Goal: Task Accomplishment & Management: Complete application form

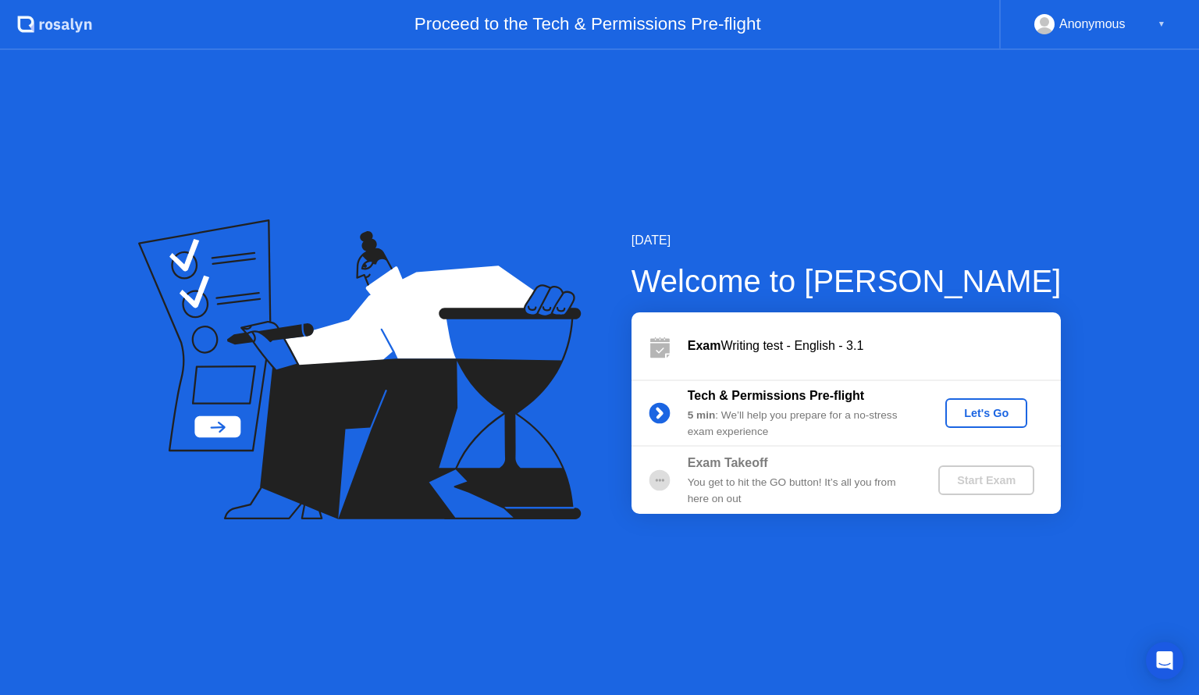
click at [969, 413] on div "Let's Go" at bounding box center [985, 413] width 69 height 12
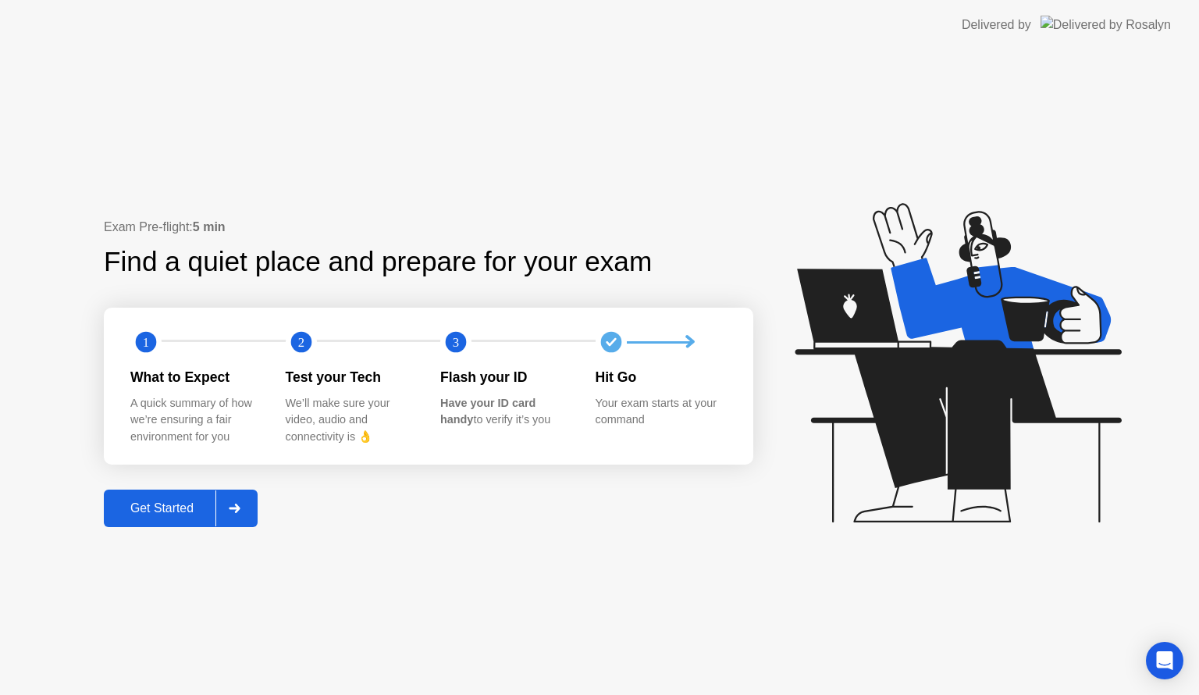
click at [240, 505] on icon at bounding box center [235, 507] width 12 height 9
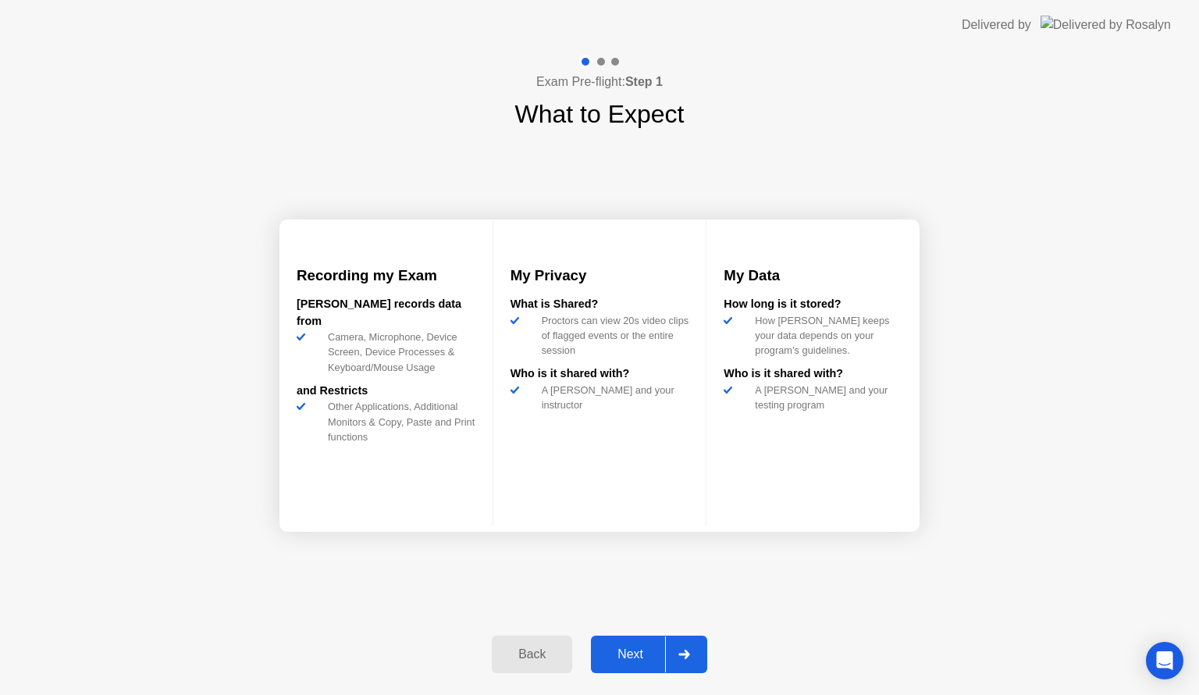
click at [685, 662] on div at bounding box center [683, 654] width 37 height 36
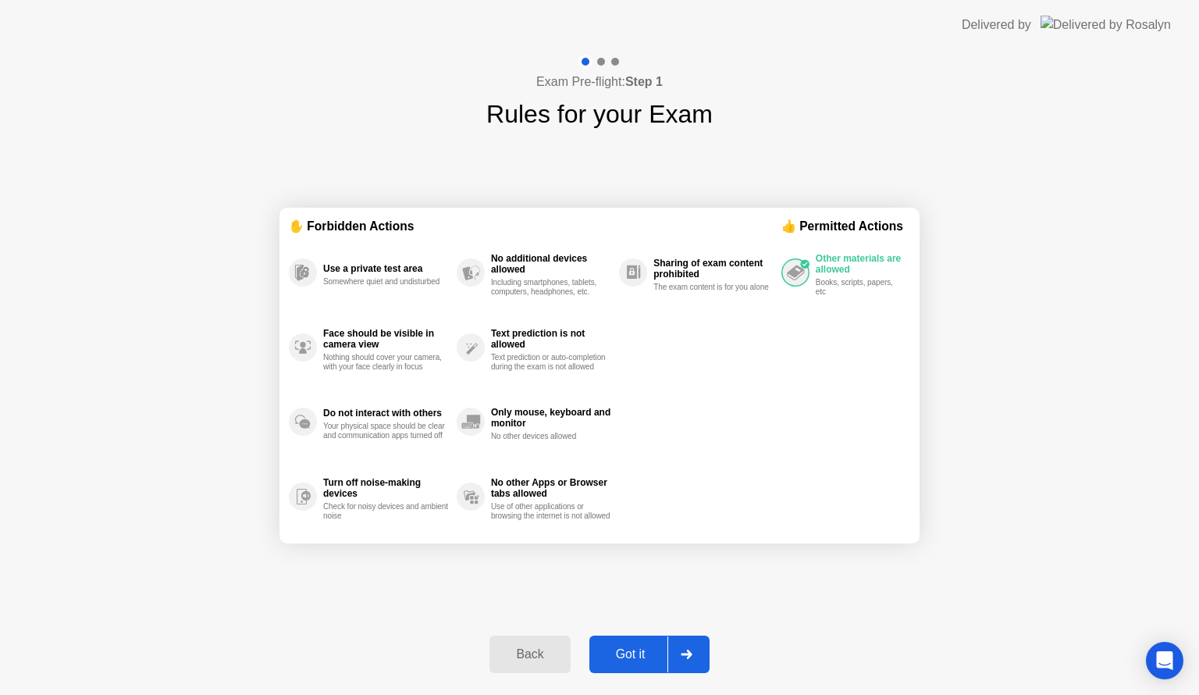
click at [685, 662] on div at bounding box center [685, 654] width 37 height 36
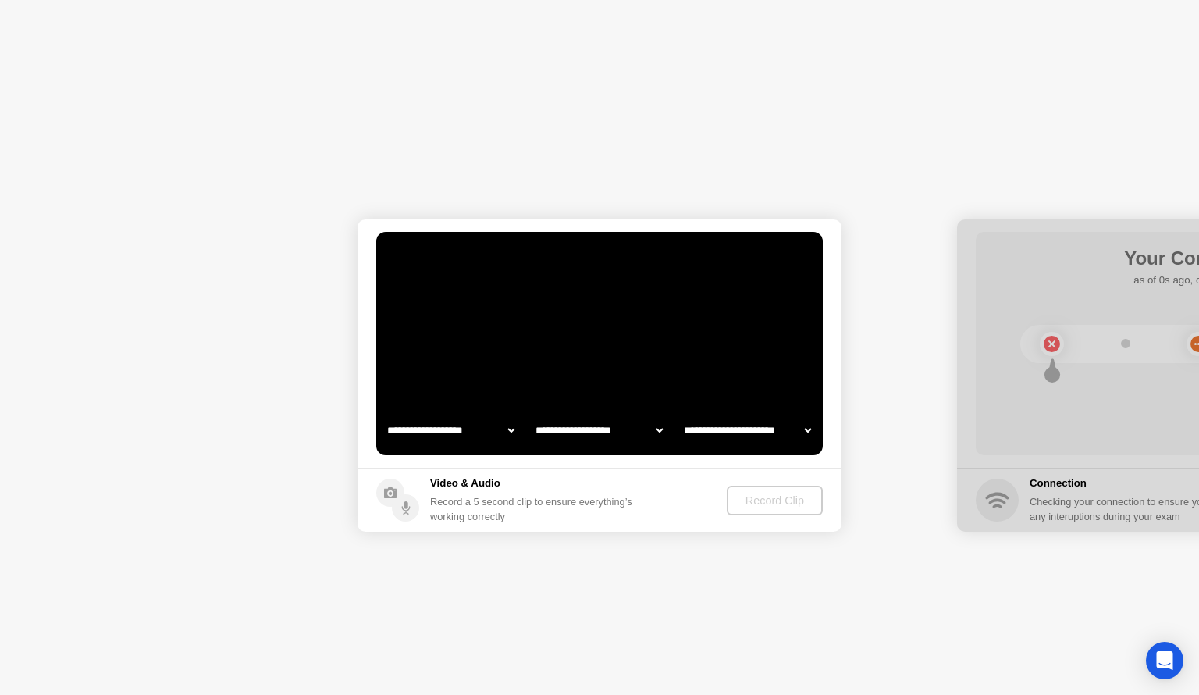
select select "**********"
select select "*******"
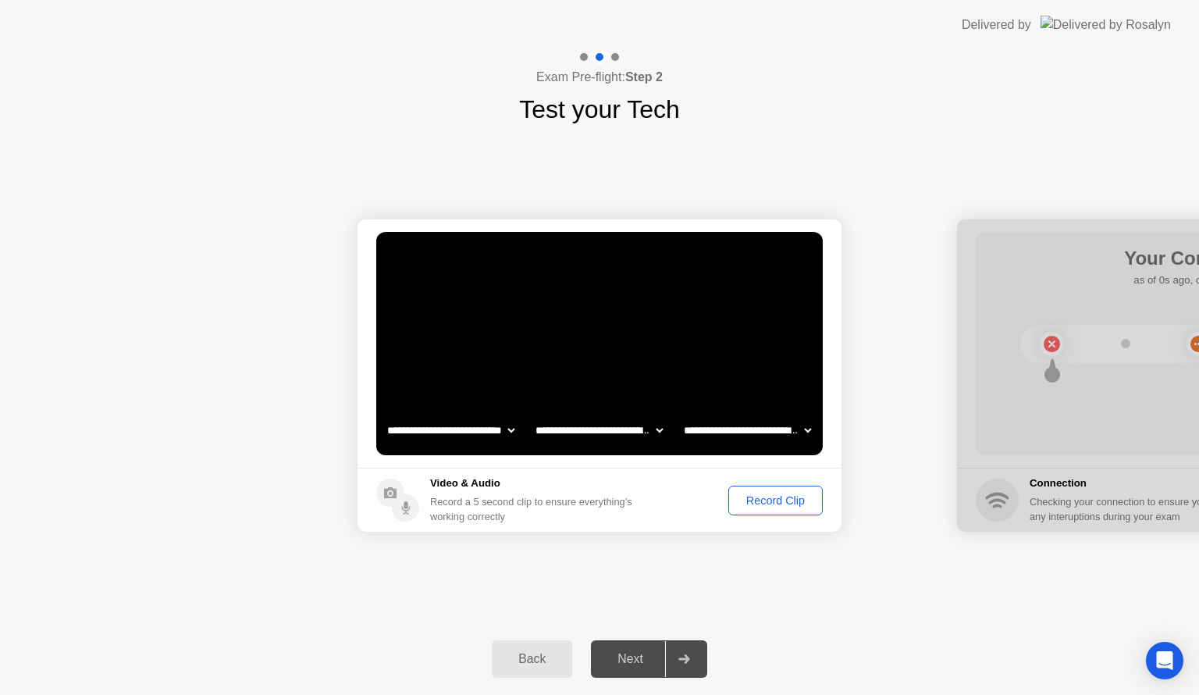
click at [796, 506] on div "Record Clip" at bounding box center [776, 500] width 84 height 12
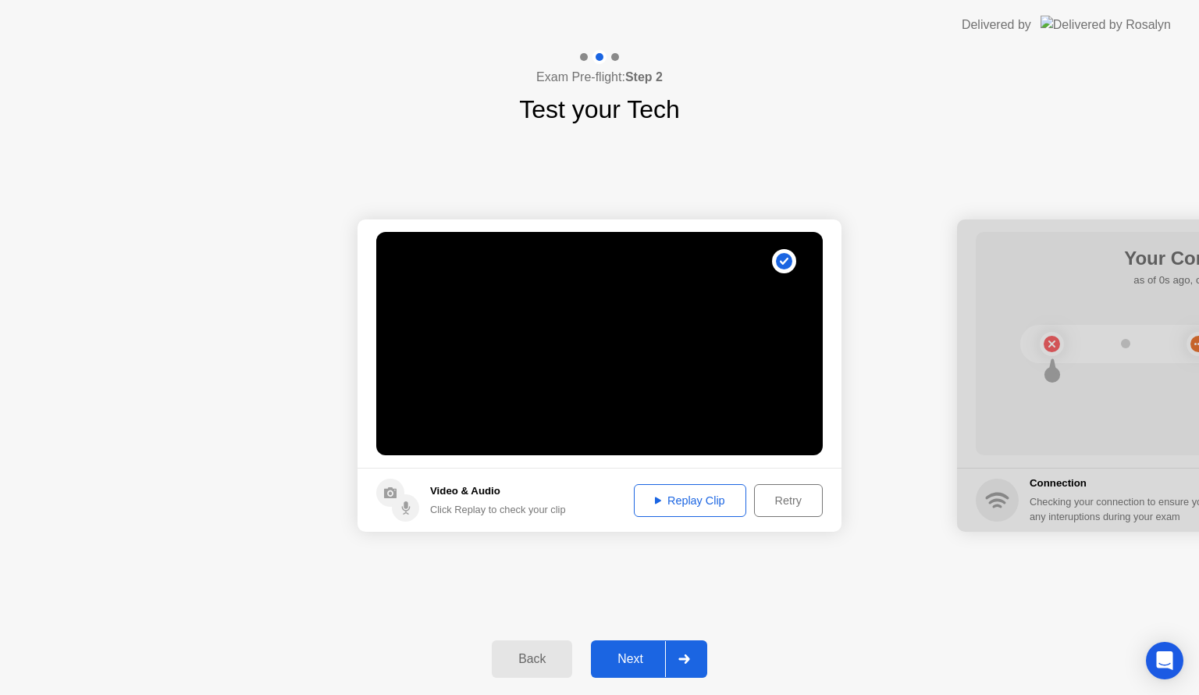
click at [715, 498] on div "Replay Clip" at bounding box center [689, 500] width 101 height 12
click at [698, 649] on div at bounding box center [683, 659] width 37 height 36
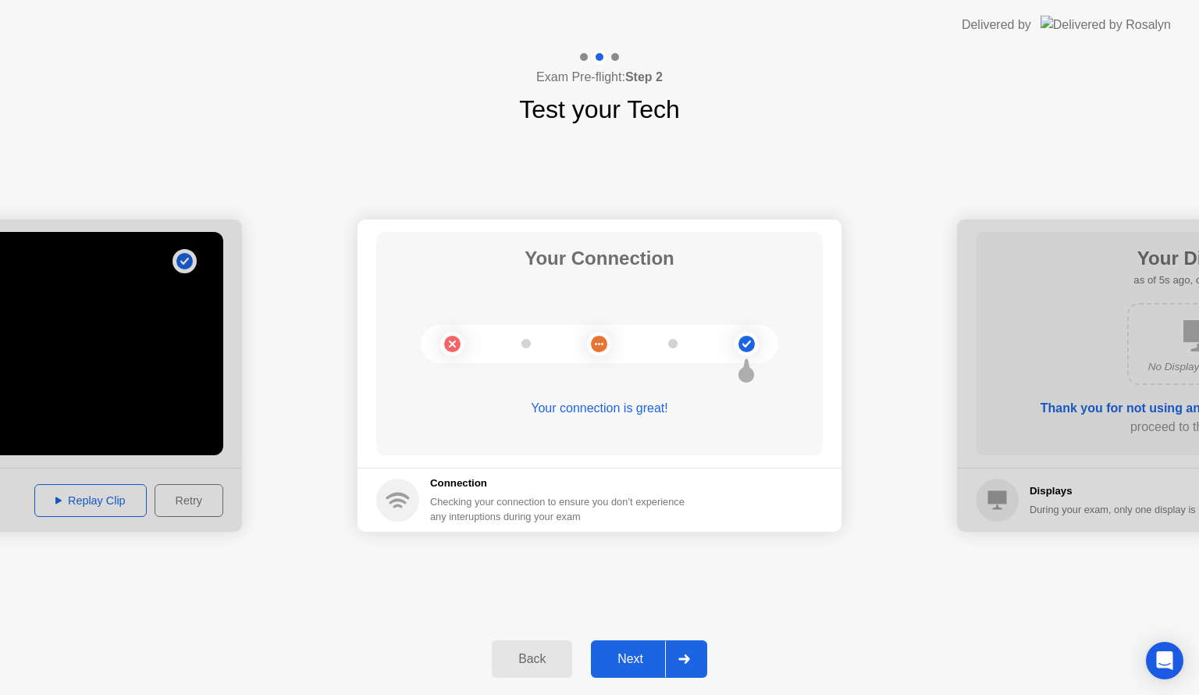
click at [691, 654] on div at bounding box center [683, 659] width 37 height 36
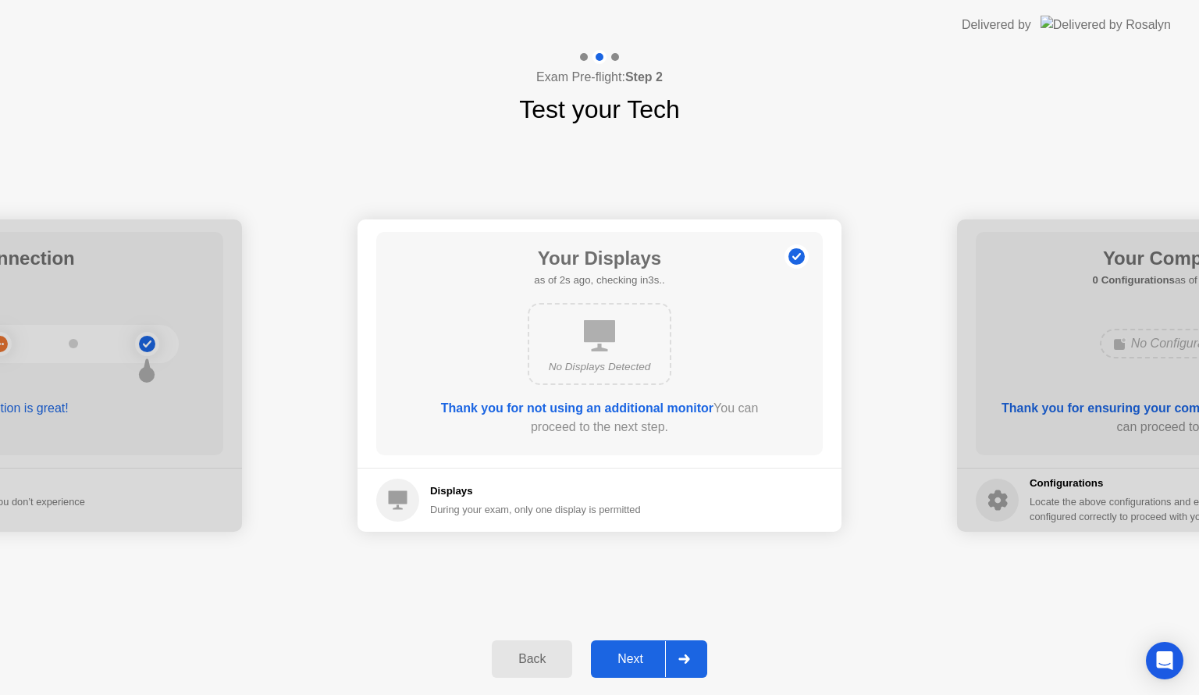
click at [691, 654] on div at bounding box center [683, 659] width 37 height 36
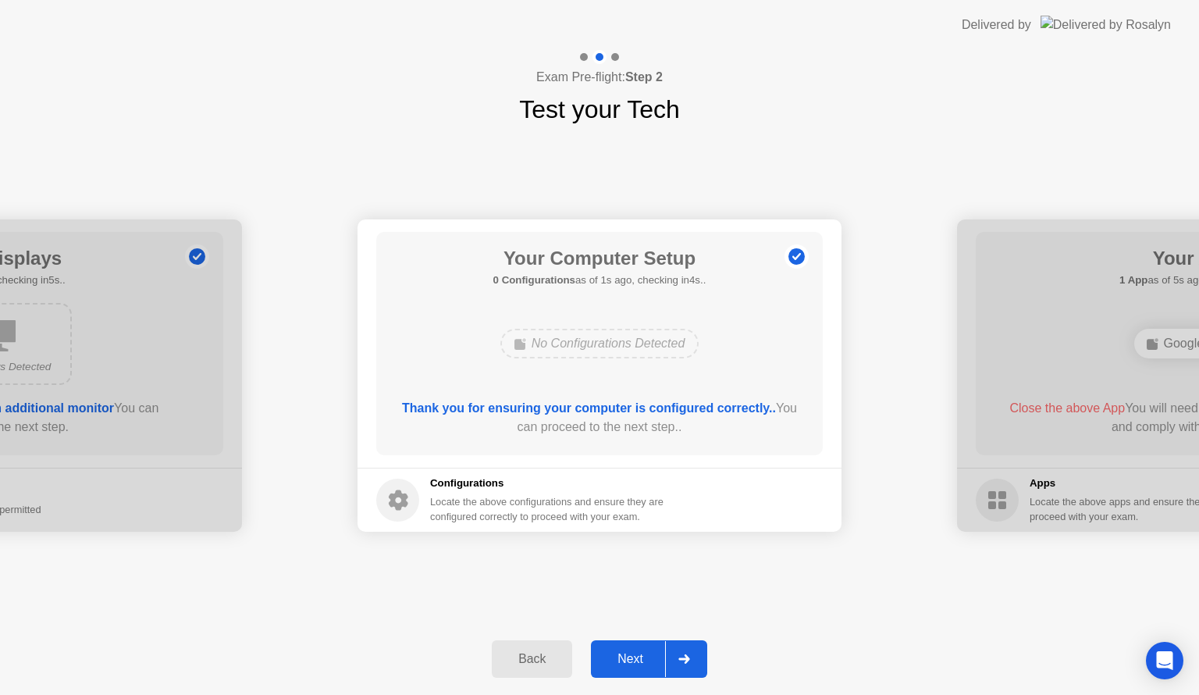
click at [691, 654] on div at bounding box center [683, 659] width 37 height 36
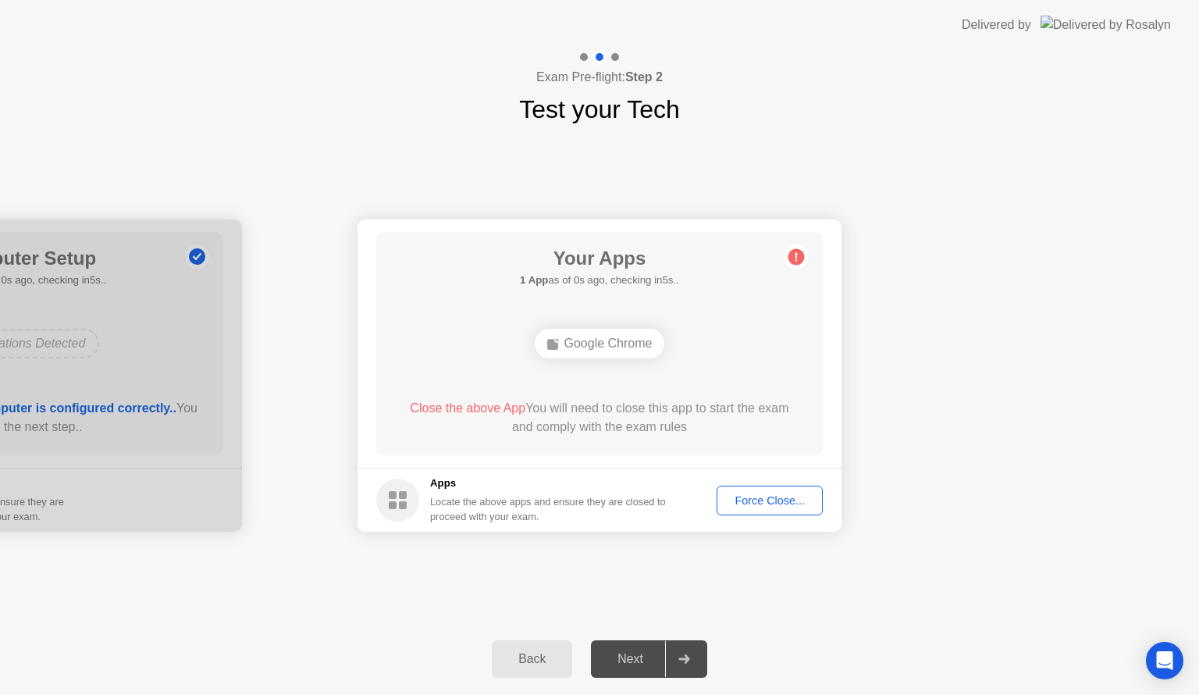
click at [771, 508] on button "Force Close..." at bounding box center [769, 500] width 106 height 30
click at [722, 503] on div "Force Close..." at bounding box center [769, 500] width 95 height 12
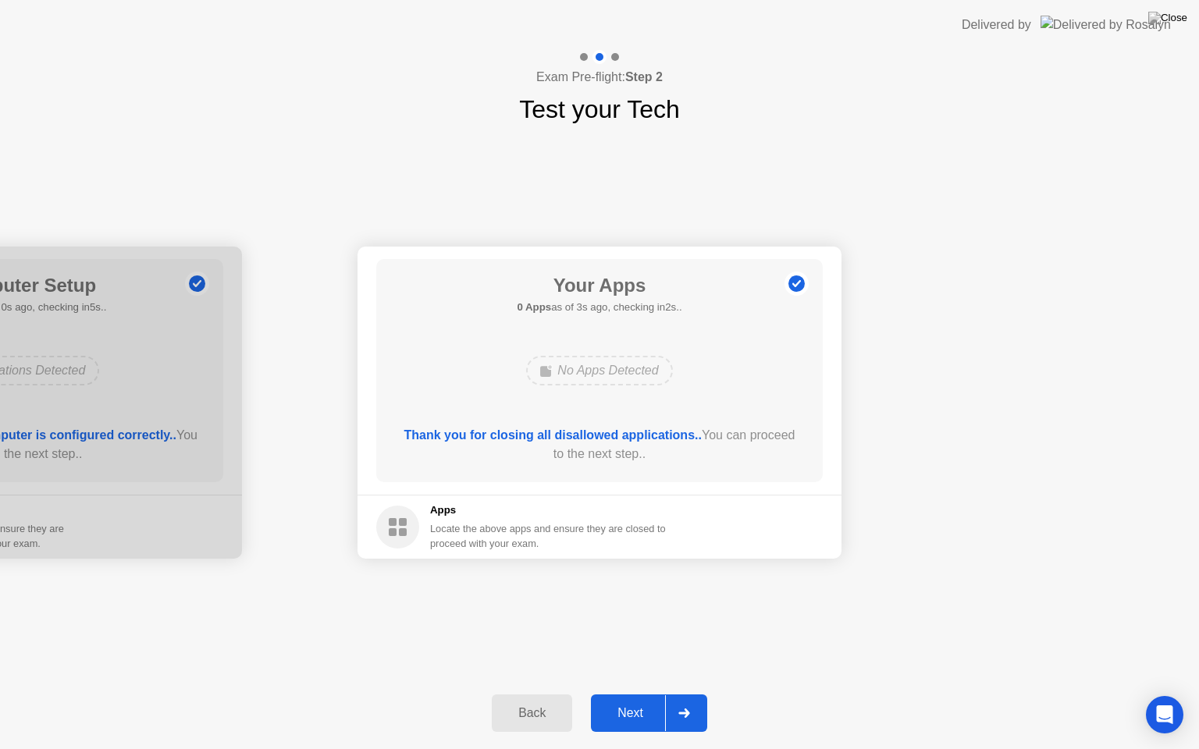
click at [691, 694] on div at bounding box center [683, 713] width 37 height 36
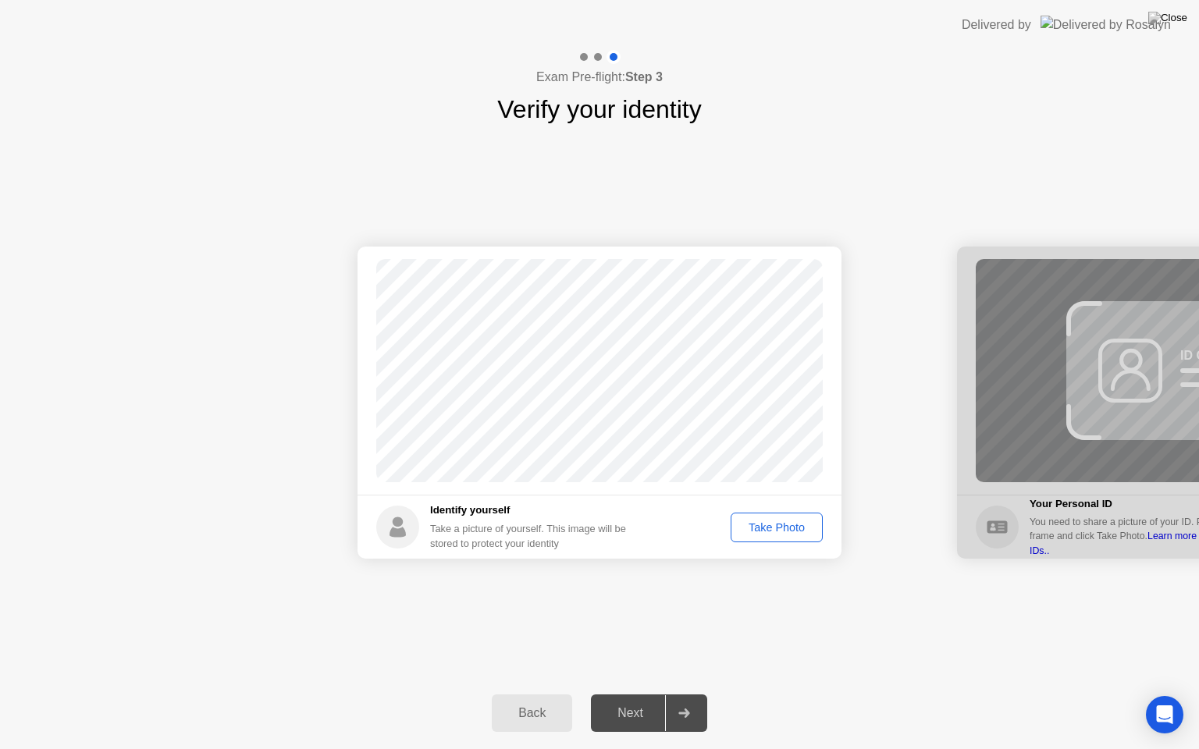
click at [785, 536] on button "Take Photo" at bounding box center [776, 528] width 92 height 30
click at [687, 694] on icon at bounding box center [683, 713] width 11 height 9
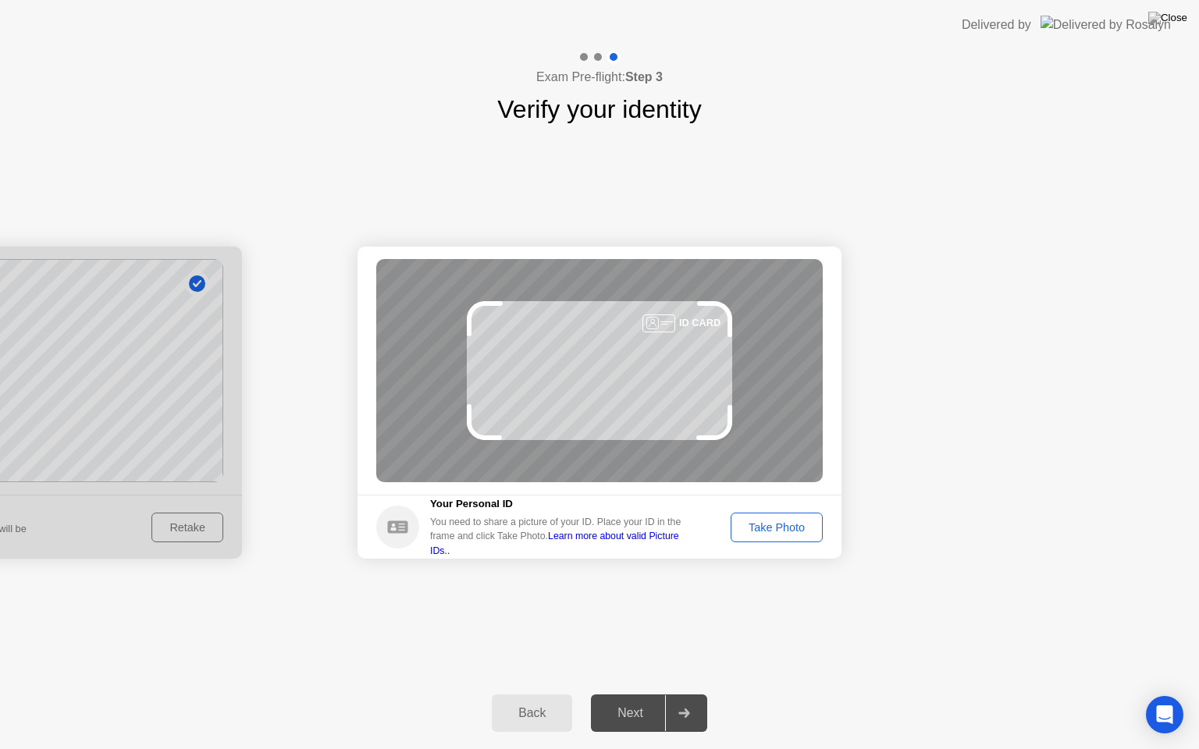
click at [771, 526] on div "Take Photo" at bounding box center [776, 527] width 81 height 12
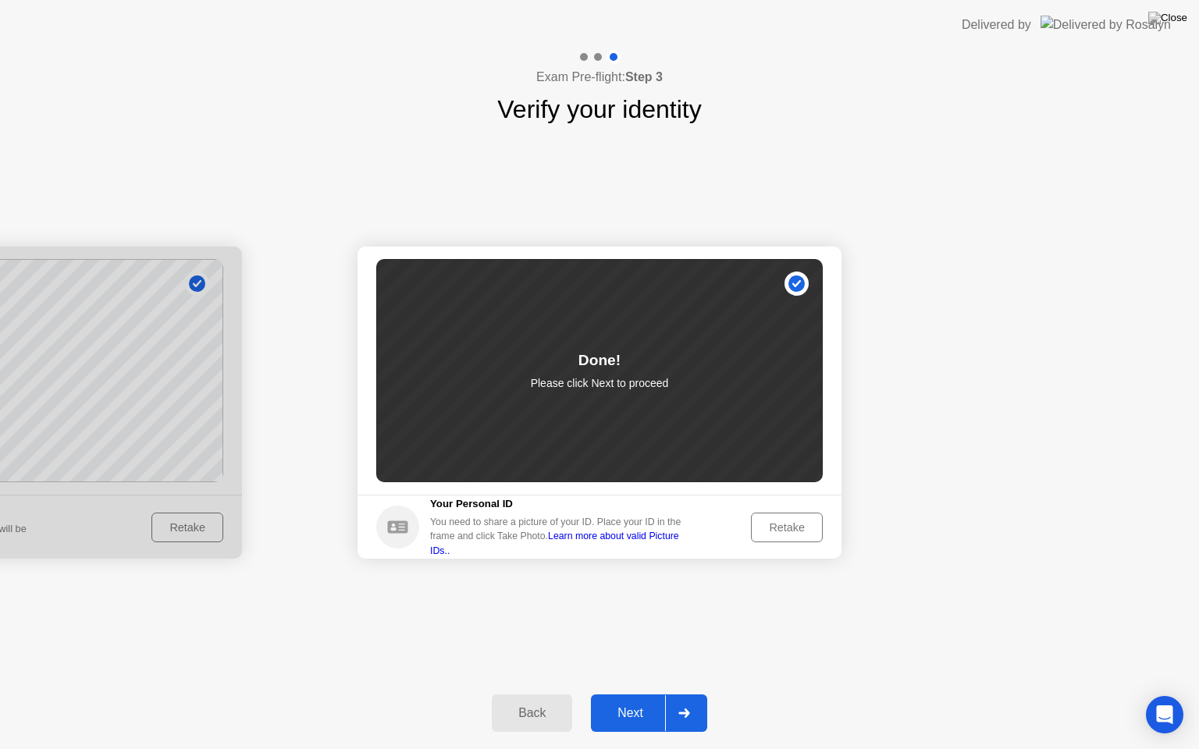
click at [678, 694] on icon at bounding box center [684, 713] width 12 height 9
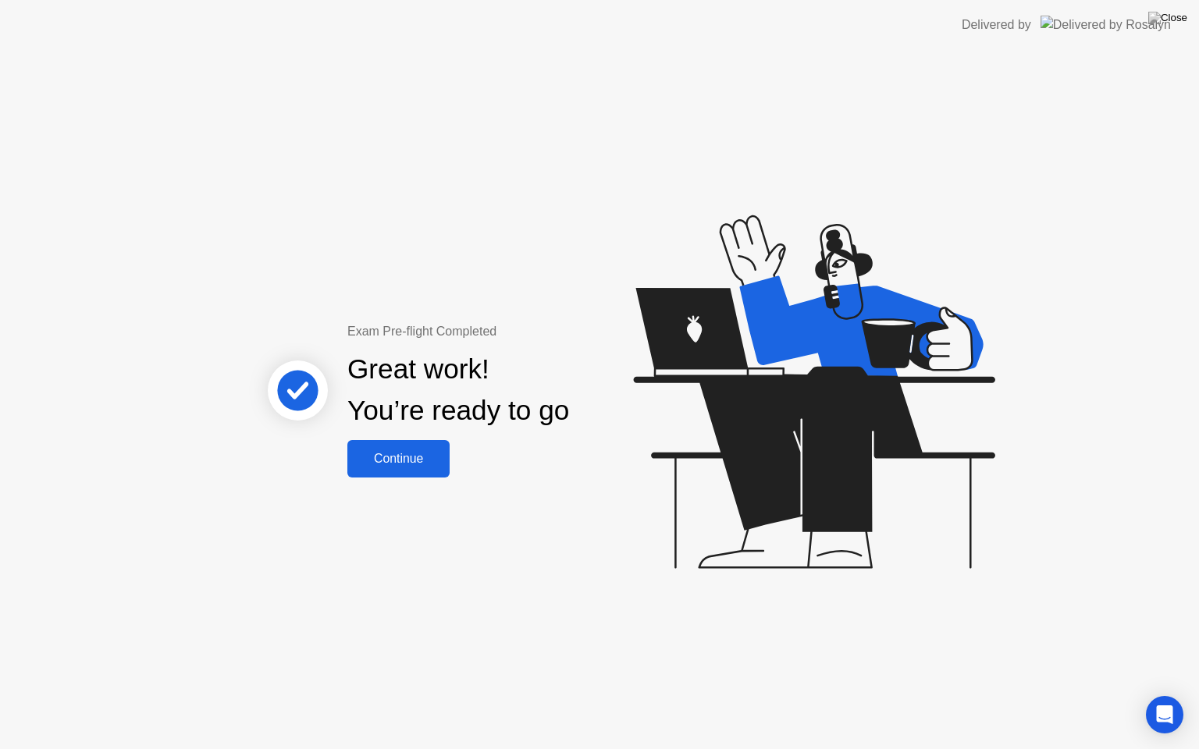
click at [421, 452] on div "Continue" at bounding box center [398, 459] width 93 height 14
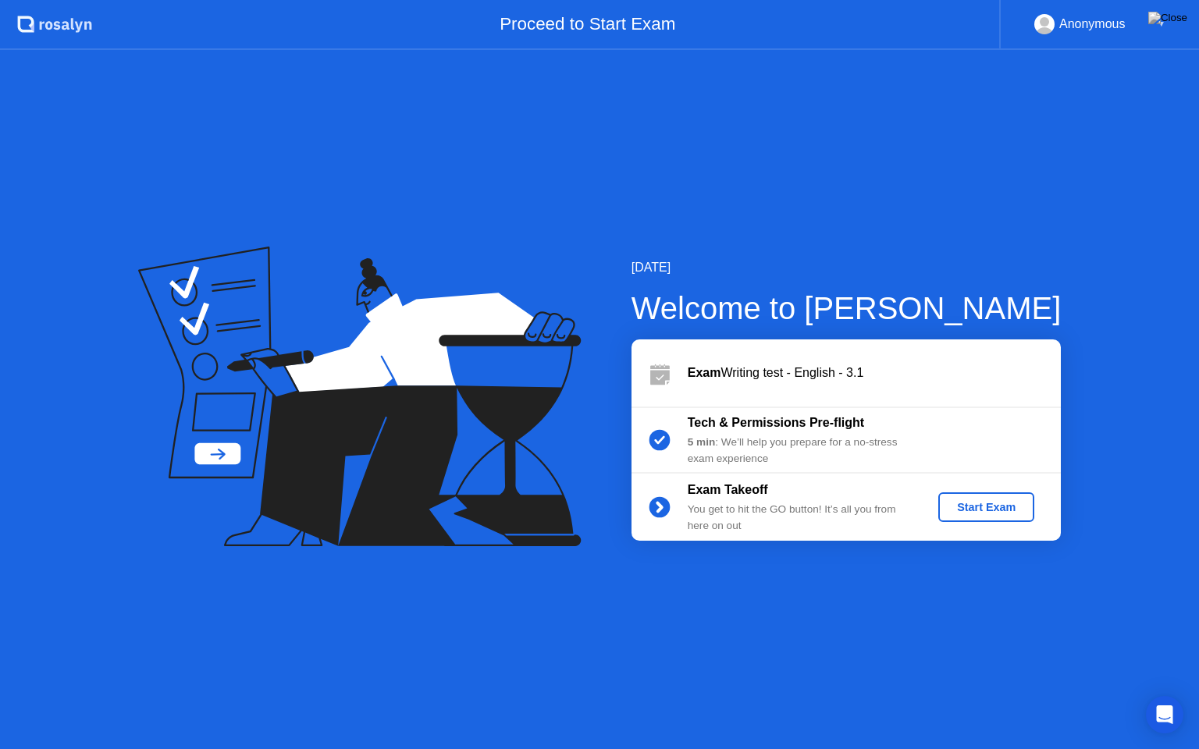
click at [991, 496] on button "Start Exam" at bounding box center [986, 507] width 96 height 30
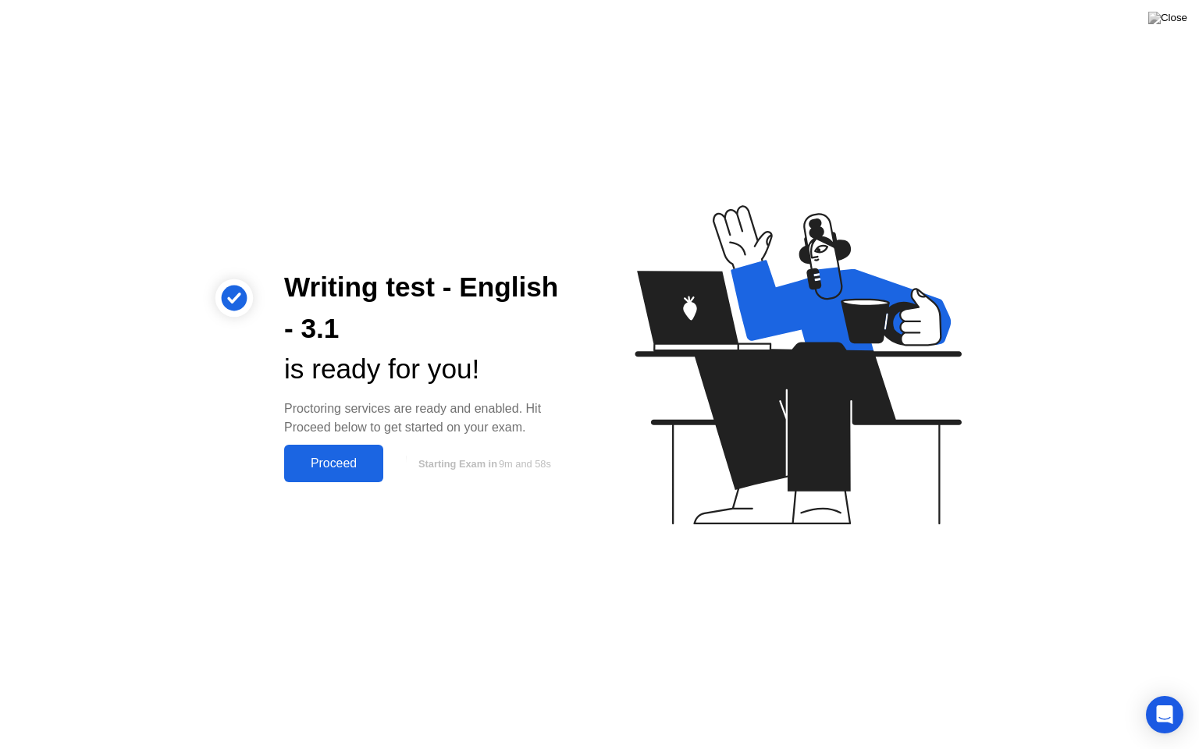
click at [365, 467] on div "Proceed" at bounding box center [334, 464] width 90 height 14
